Goal: Task Accomplishment & Management: Use online tool/utility

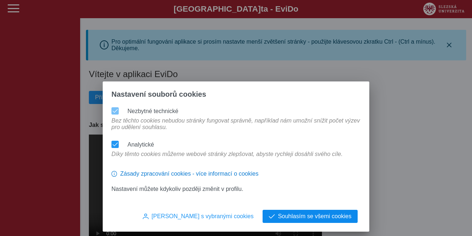
click at [333, 217] on span "Souhlasím se všemi cookies" at bounding box center [315, 216] width 74 height 7
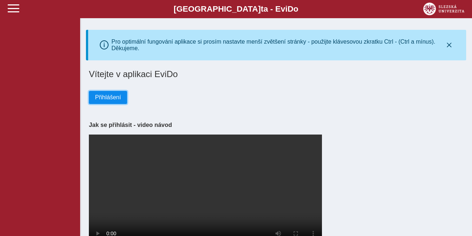
click at [112, 101] on span "Přihlášení" at bounding box center [108, 97] width 26 height 7
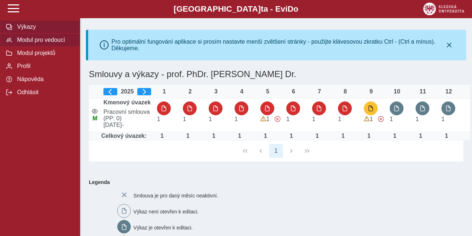
click at [54, 43] on span "Modul pro vedoucí" at bounding box center [44, 40] width 59 height 7
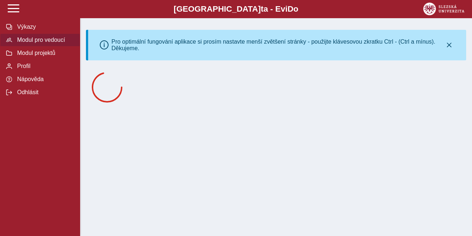
click at [54, 43] on span "Modul pro vedoucí" at bounding box center [44, 40] width 59 height 7
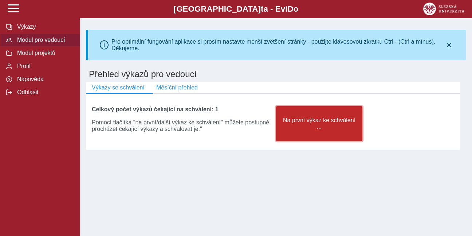
click at [350, 114] on button "Na první výkaz ke schválení ..." at bounding box center [319, 123] width 86 height 35
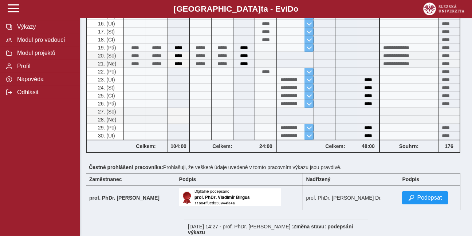
scroll to position [410, 0]
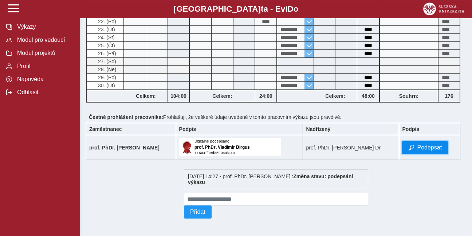
click at [424, 147] on span "Podepsat" at bounding box center [429, 148] width 25 height 7
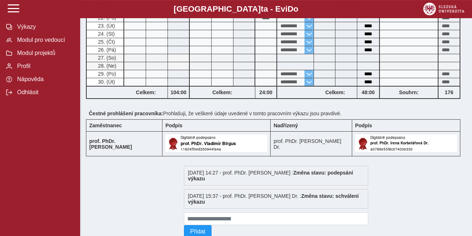
scroll to position [436, 0]
